Goal: Find specific page/section: Find specific page/section

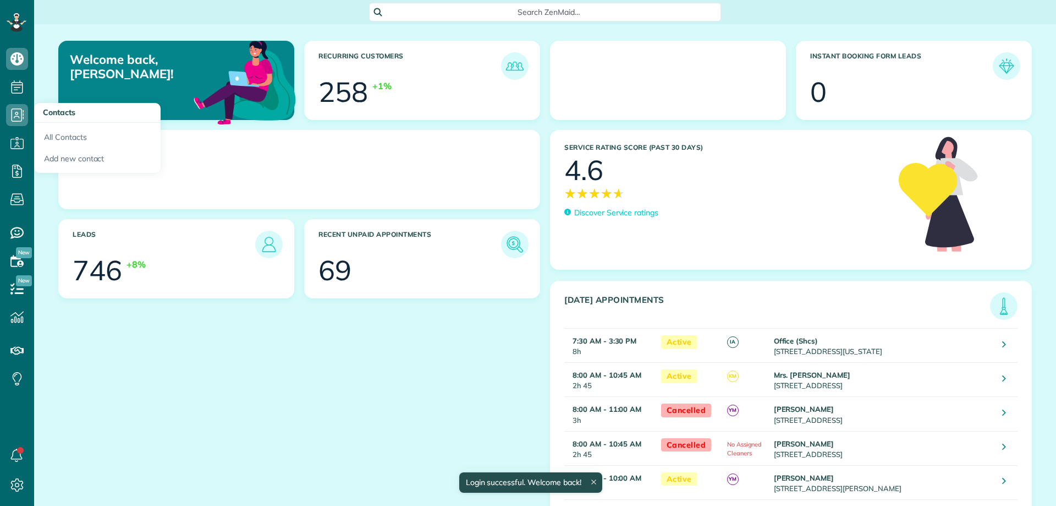
scroll to position [5, 5]
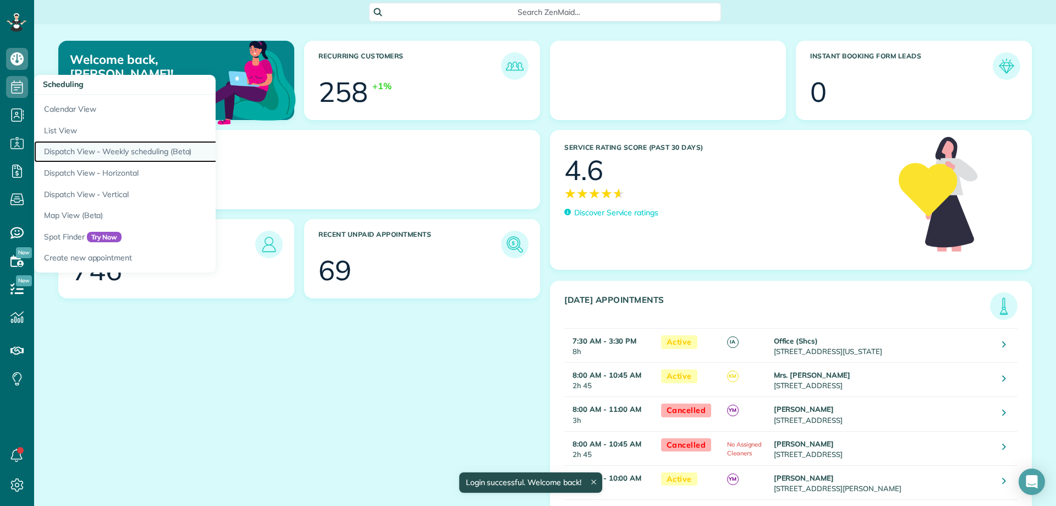
click at [131, 148] on link "Dispatch View - Weekly scheduling (Beta)" at bounding box center [171, 151] width 275 height 21
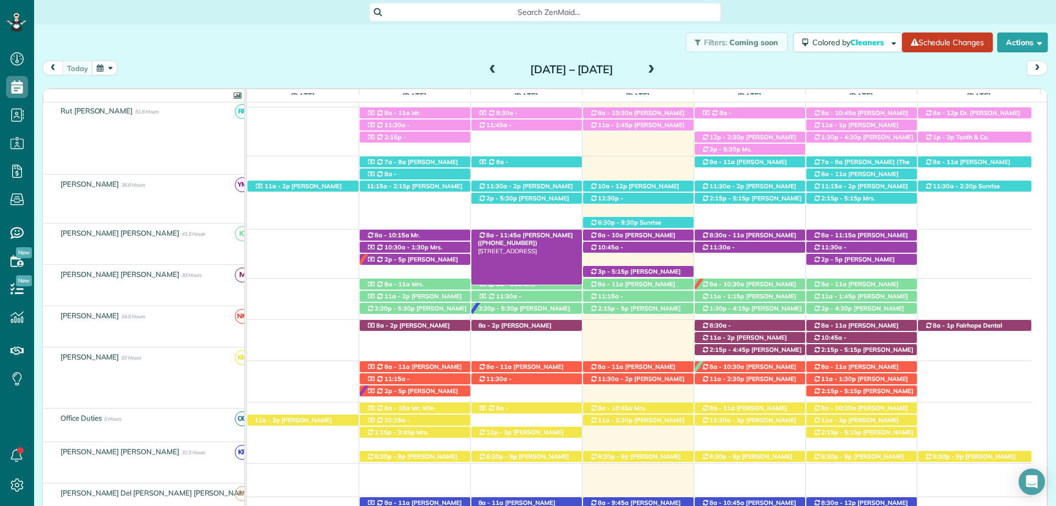
scroll to position [154, 0]
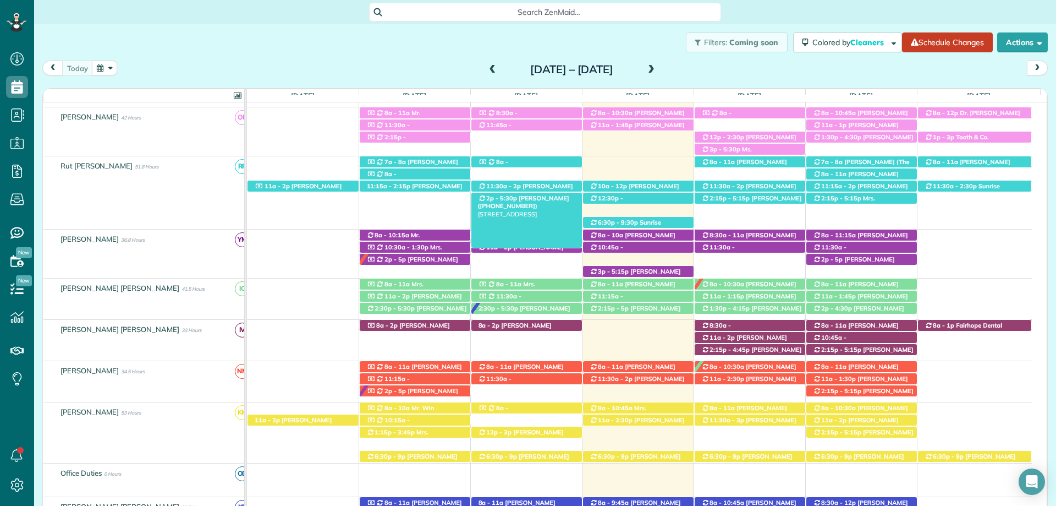
click at [535, 202] on span "[PERSON_NAME] ([PHONE_NUMBER])" at bounding box center [523, 201] width 91 height 15
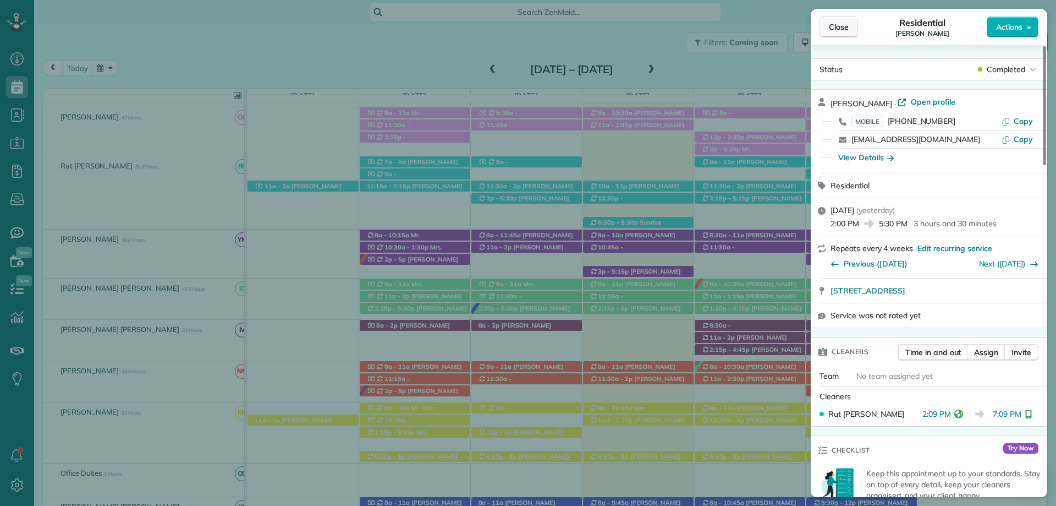
click at [839, 27] on span "Close" at bounding box center [839, 26] width 20 height 11
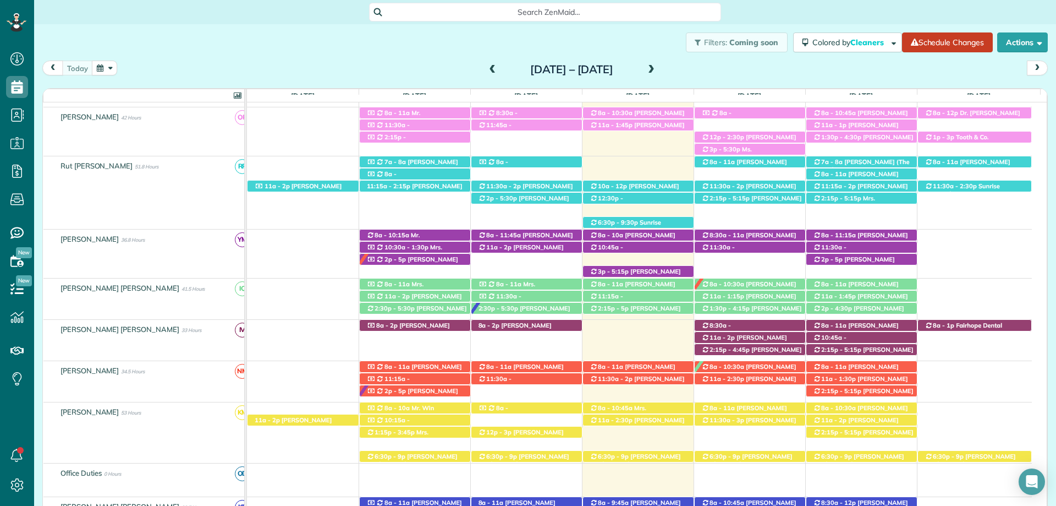
click at [900, 8] on div "Search ZenMaid…" at bounding box center [545, 12] width 1022 height 19
